Goal: Transaction & Acquisition: Purchase product/service

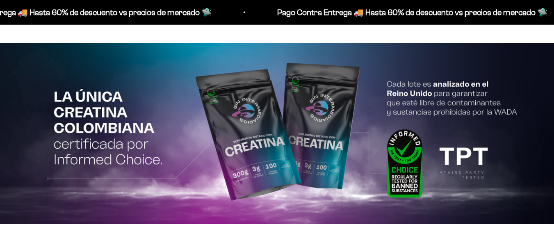
scroll to position [1477, 0]
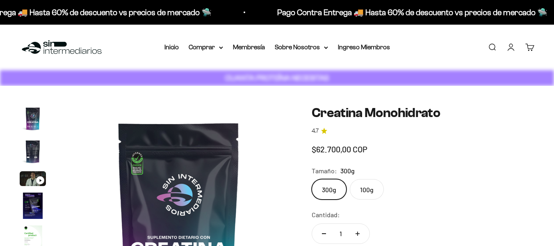
click at [356, 151] on sale-price "Precio de oferta $62.700,00 COP" at bounding box center [340, 148] width 56 height 13
click at [357, 149] on sale-price "Precio de oferta $62.700,00 COP" at bounding box center [340, 148] width 56 height 13
click at [341, 148] on sale-price "Precio de oferta $62.700,00 COP" at bounding box center [340, 148] width 56 height 13
click at [344, 149] on sale-price "Precio de oferta $62.700,00 COP" at bounding box center [340, 148] width 56 height 13
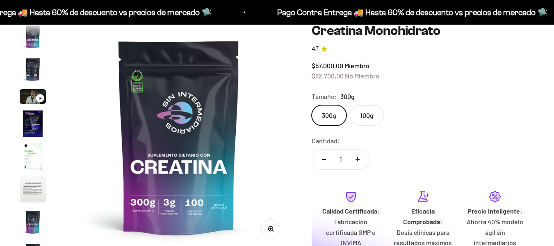
scroll to position [34, 0]
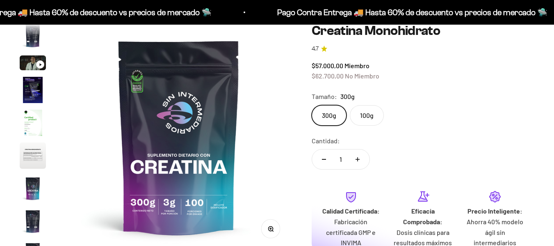
click at [357, 158] on icon "Aumentar cantidad" at bounding box center [358, 159] width 4 height 4
type input "2"
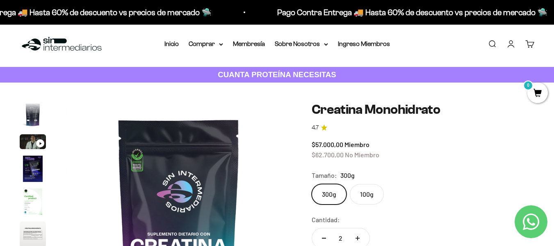
scroll to position [0, 0]
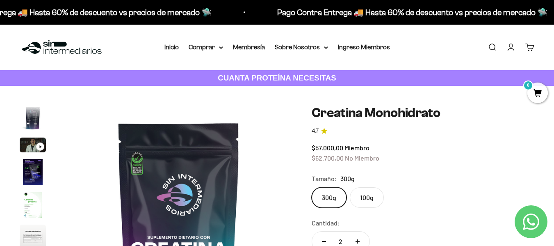
click at [510, 46] on link "Iniciar sesión" at bounding box center [511, 47] width 9 height 9
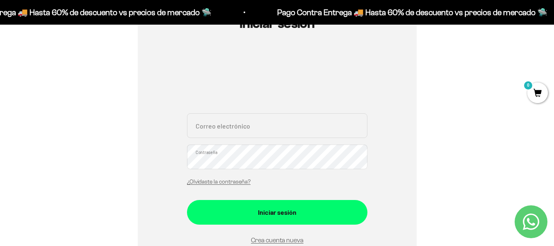
scroll to position [123, 0]
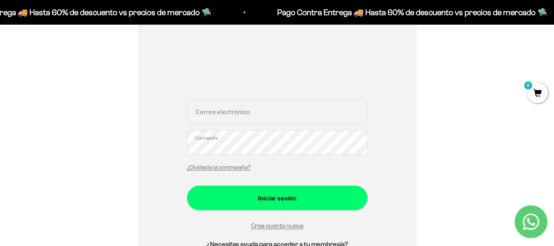
click at [230, 116] on input "Correo electrónico" at bounding box center [277, 111] width 181 height 25
type input "m"
click at [277, 224] on link "Crea cuenta nueva" at bounding box center [277, 225] width 53 height 7
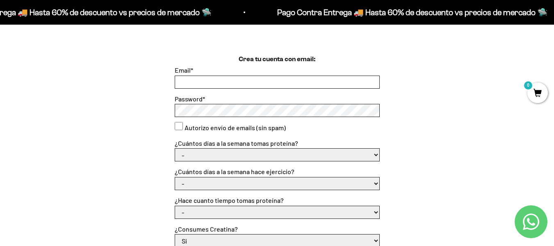
scroll to position [205, 0]
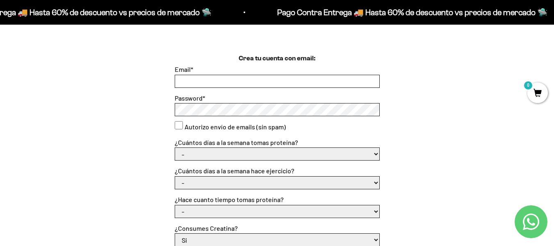
click at [207, 79] on input "Email *" at bounding box center [277, 81] width 204 height 12
type input "mauricio-loaizam@hotmail.com"
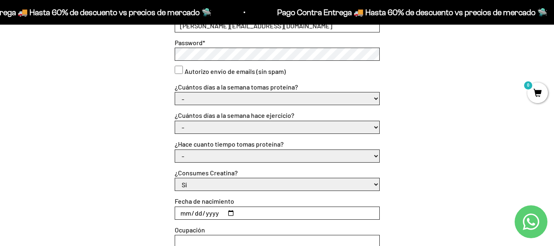
scroll to position [287, 0]
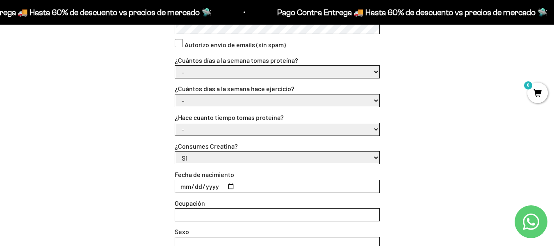
click at [377, 72] on select "- 1 o 2 3 a 5 6 o 7" at bounding box center [277, 72] width 204 height 12
select select "6 o 7"
click at [175, 66] on select "- 1 o 2 3 a 5 6 o 7" at bounding box center [277, 72] width 204 height 12
click at [209, 99] on select "- No hago 1 a 2 días 3 a 5 días 6 o 7 días" at bounding box center [277, 100] width 204 height 12
select select "3 a 5 días"
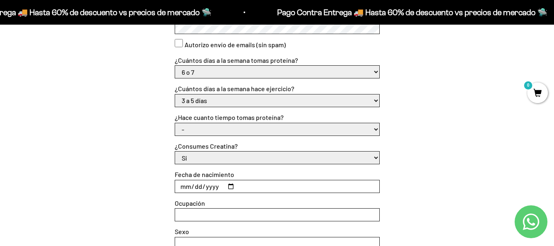
click at [175, 94] on select "- No hago 1 a 2 días 3 a 5 días 6 o 7 días" at bounding box center [277, 100] width 204 height 12
click at [216, 129] on select "- Apenas estoy empezando Menos de 6 meses Más de 6 meses Hace más de un año" at bounding box center [277, 129] width 204 height 12
select select "Más de 6 meses"
click at [175, 123] on select "- Apenas estoy empezando Menos de 6 meses Más de 6 meses Hace más de un año" at bounding box center [277, 129] width 204 height 12
click at [182, 186] on input "Fecha de nacimiento" at bounding box center [277, 186] width 204 height 12
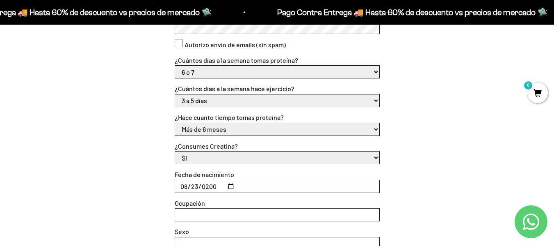
type input "2009-08-23"
click at [189, 214] on input "Ocupación" at bounding box center [277, 214] width 204 height 12
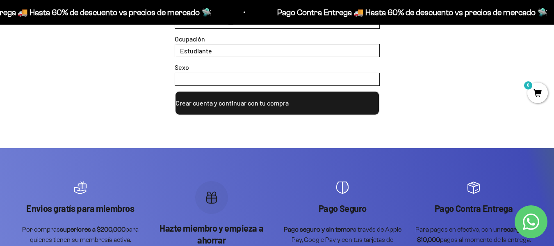
scroll to position [410, 0]
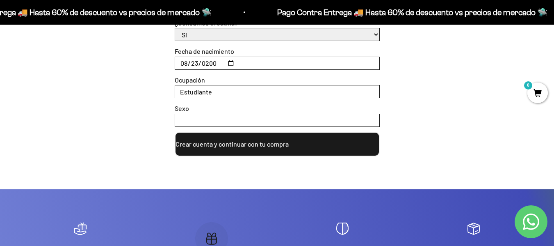
type input "Estudiante"
click at [191, 126] on input "Sexo" at bounding box center [277, 120] width 204 height 12
click at [192, 118] on input "Sexo" at bounding box center [277, 120] width 204 height 12
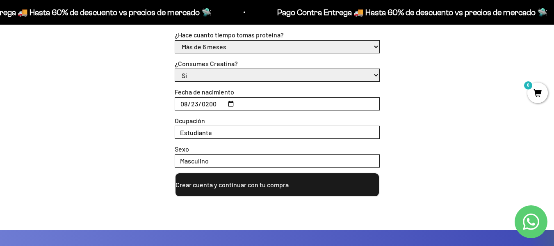
scroll to position [246, 0]
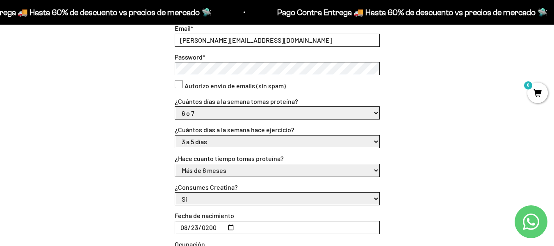
type input "Masculino"
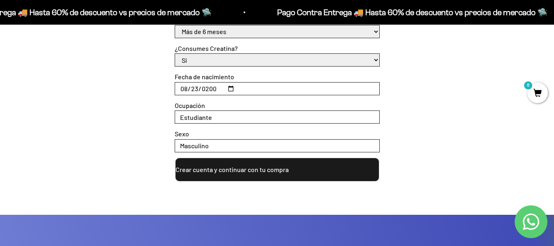
scroll to position [410, 0]
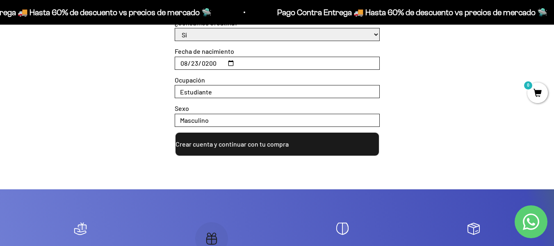
click at [268, 145] on button "Crear cuenta y continuar con tu compra" at bounding box center [277, 144] width 205 height 25
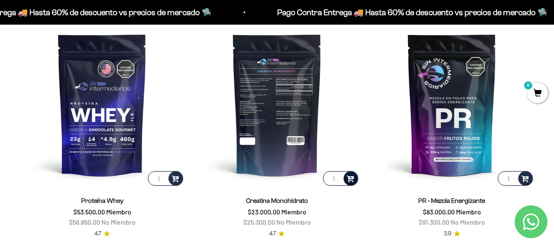
scroll to position [326, 0]
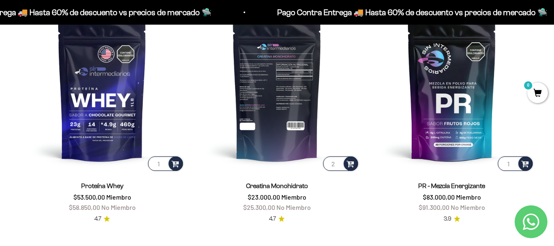
type input "2"
click at [338, 162] on input "2" at bounding box center [340, 163] width 35 height 14
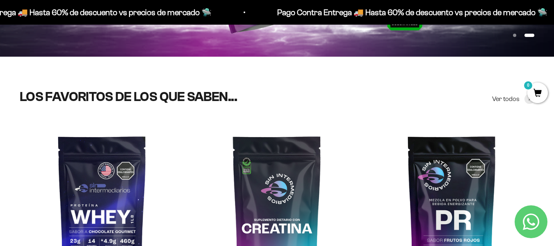
scroll to position [205, 0]
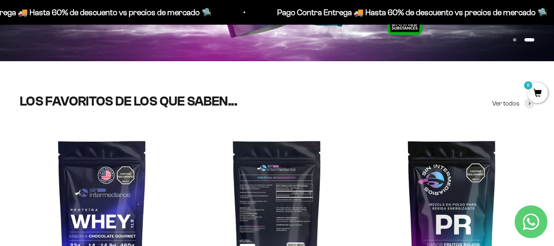
click at [299, 190] on img at bounding box center [277, 210] width 165 height 165
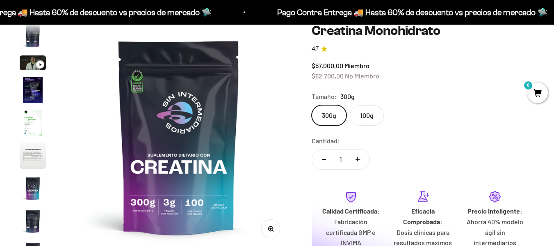
scroll to position [0, 1851]
click at [358, 158] on icon "Aumentar cantidad" at bounding box center [358, 159] width 4 height 4
type input "2"
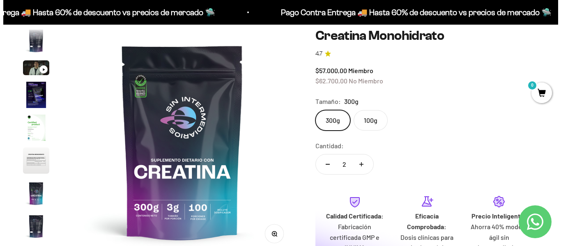
scroll to position [123, 0]
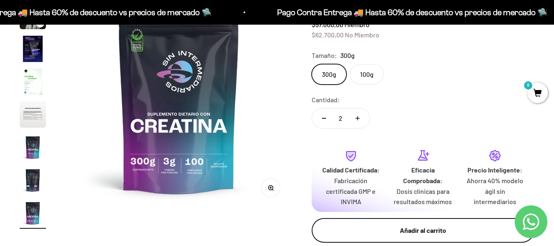
click at [413, 231] on div "Añadir al carrito" at bounding box center [423, 230] width 190 height 11
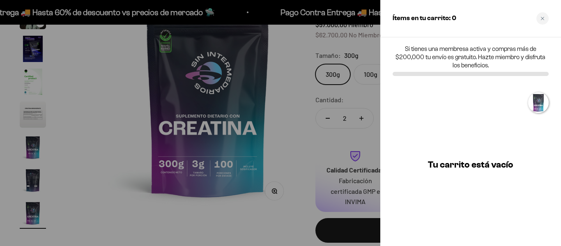
scroll to position [0, 1878]
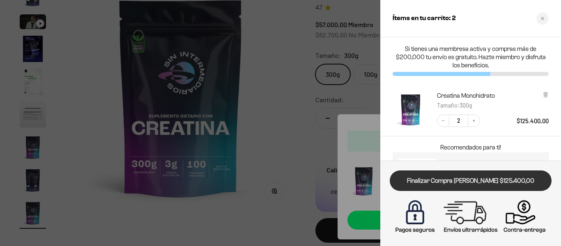
click at [478, 183] on link "Finalizar Compra Segura $125.400,00" at bounding box center [470, 180] width 162 height 21
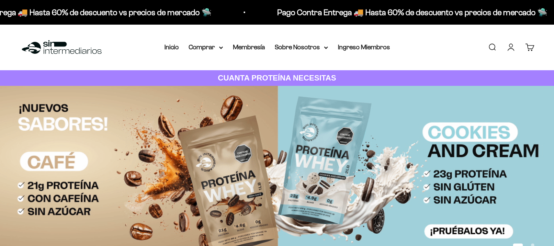
click at [508, 43] on link "Cuenta" at bounding box center [511, 47] width 9 height 9
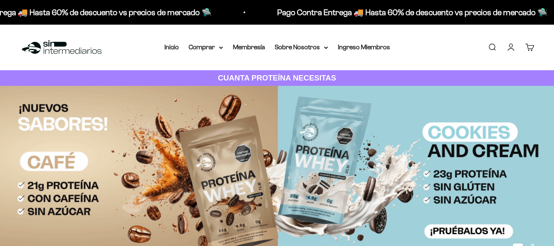
click at [512, 46] on link "Cuenta" at bounding box center [511, 47] width 9 height 9
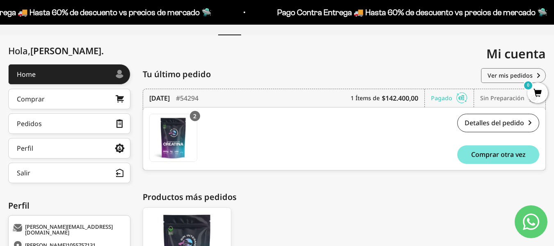
scroll to position [82, 0]
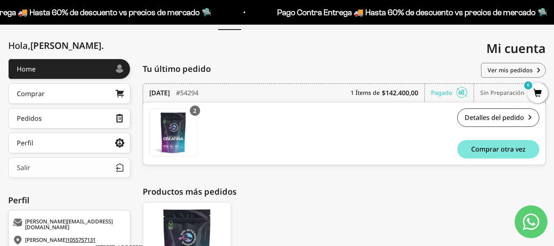
click at [21, 165] on div "Salir" at bounding box center [24, 167] width 14 height 7
